Goal: Register for event/course

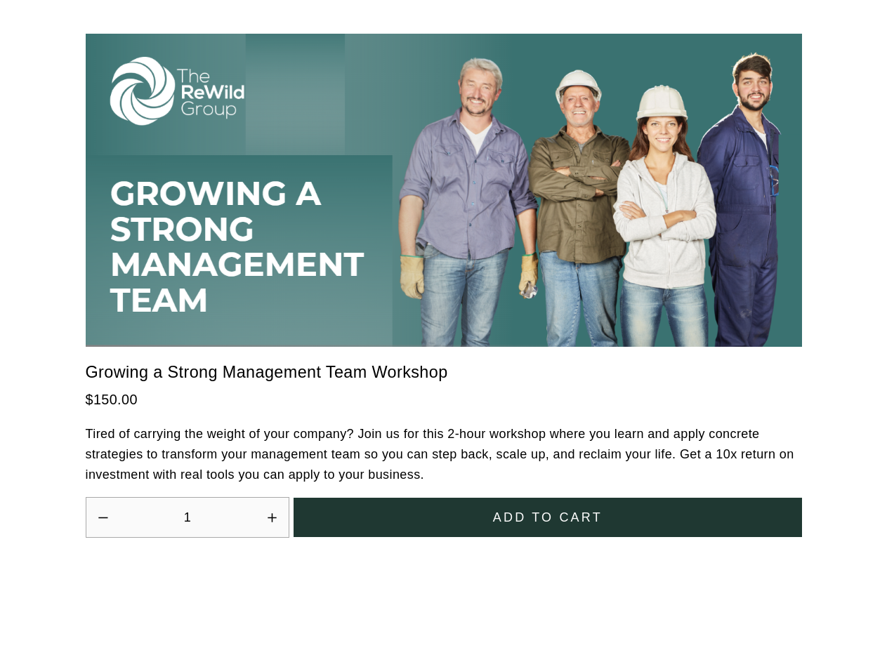
scroll to position [3883, 0]
